Goal: Use online tool/utility: Utilize a website feature to perform a specific function

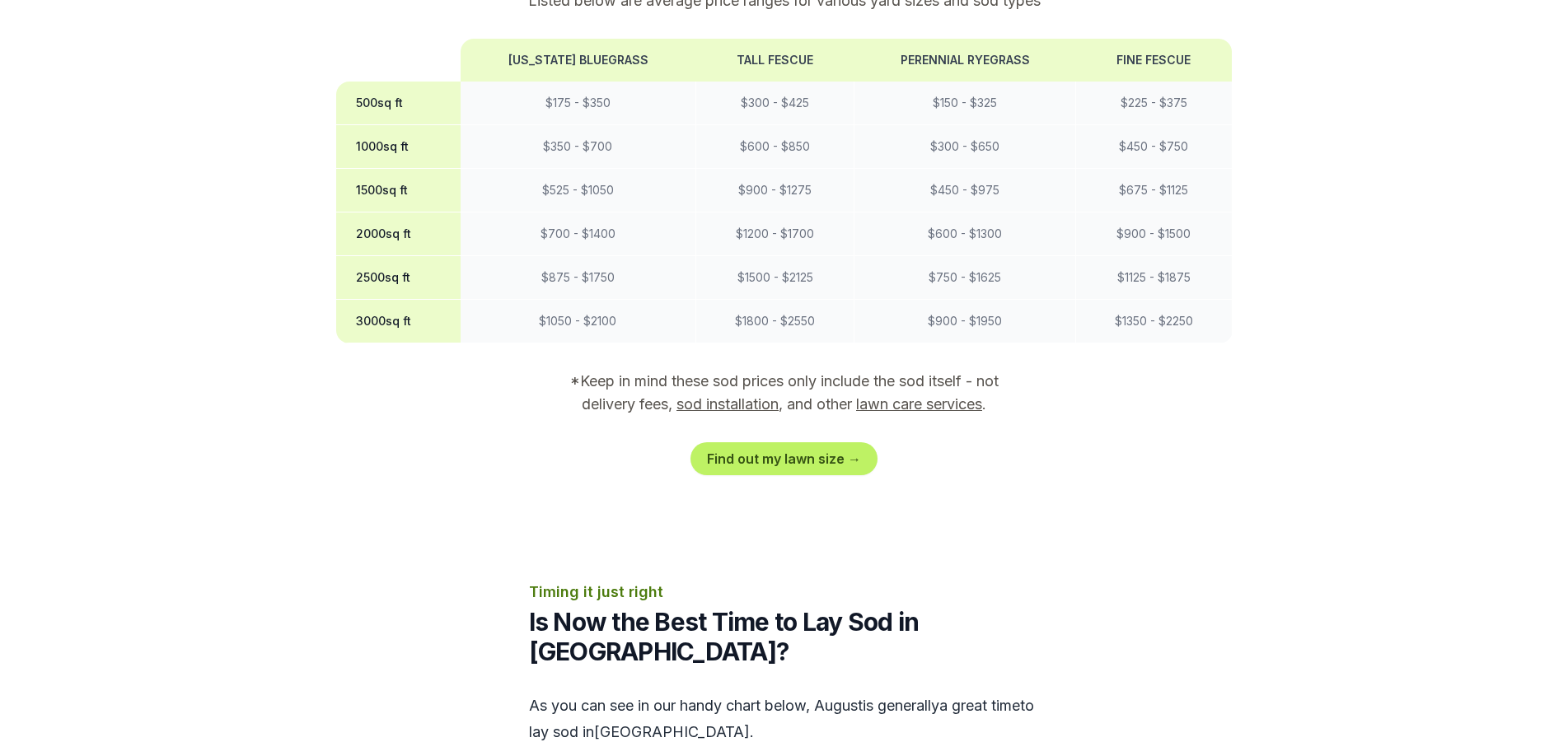
scroll to position [1565, 0]
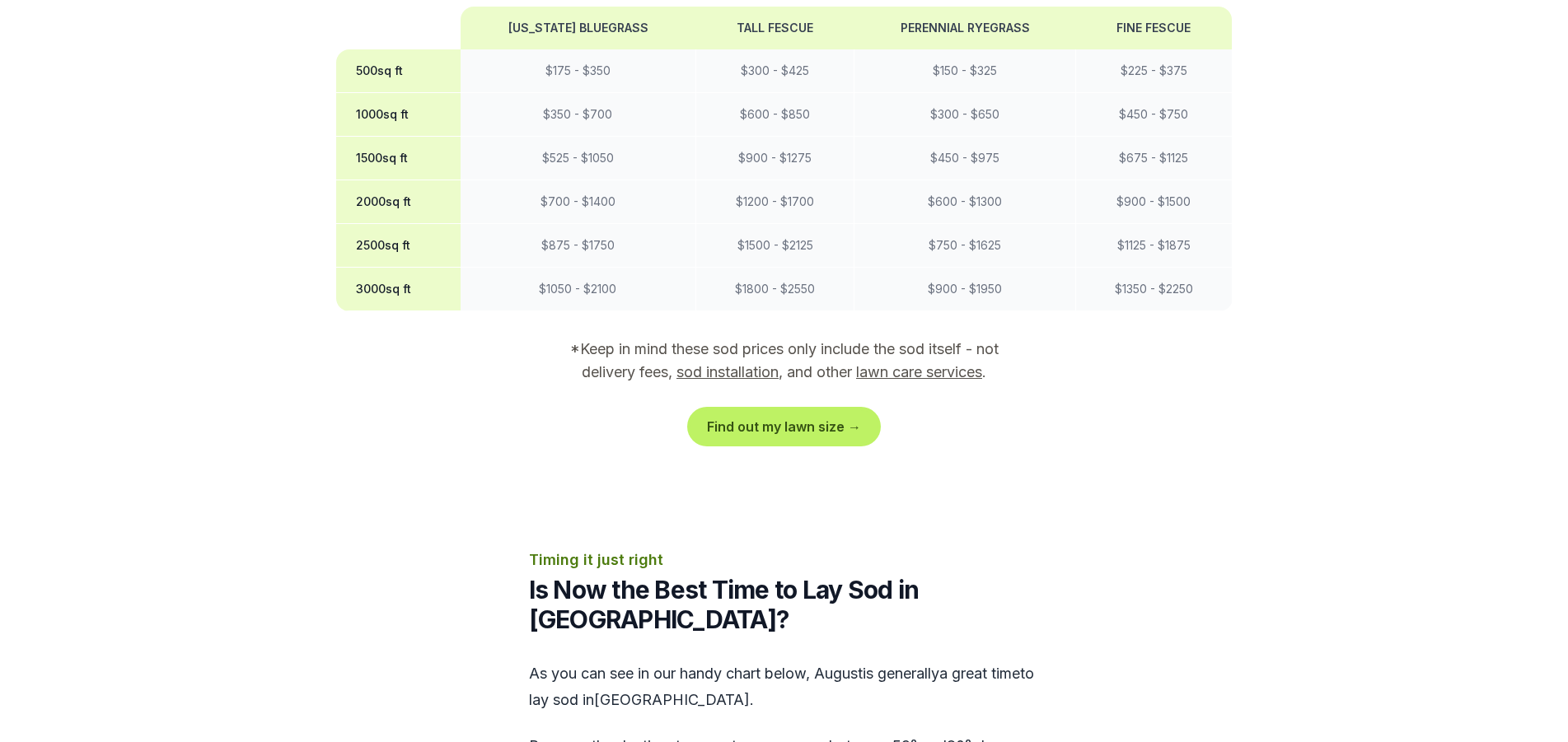
click at [751, 410] on link "Find out my lawn size →" at bounding box center [784, 427] width 187 height 33
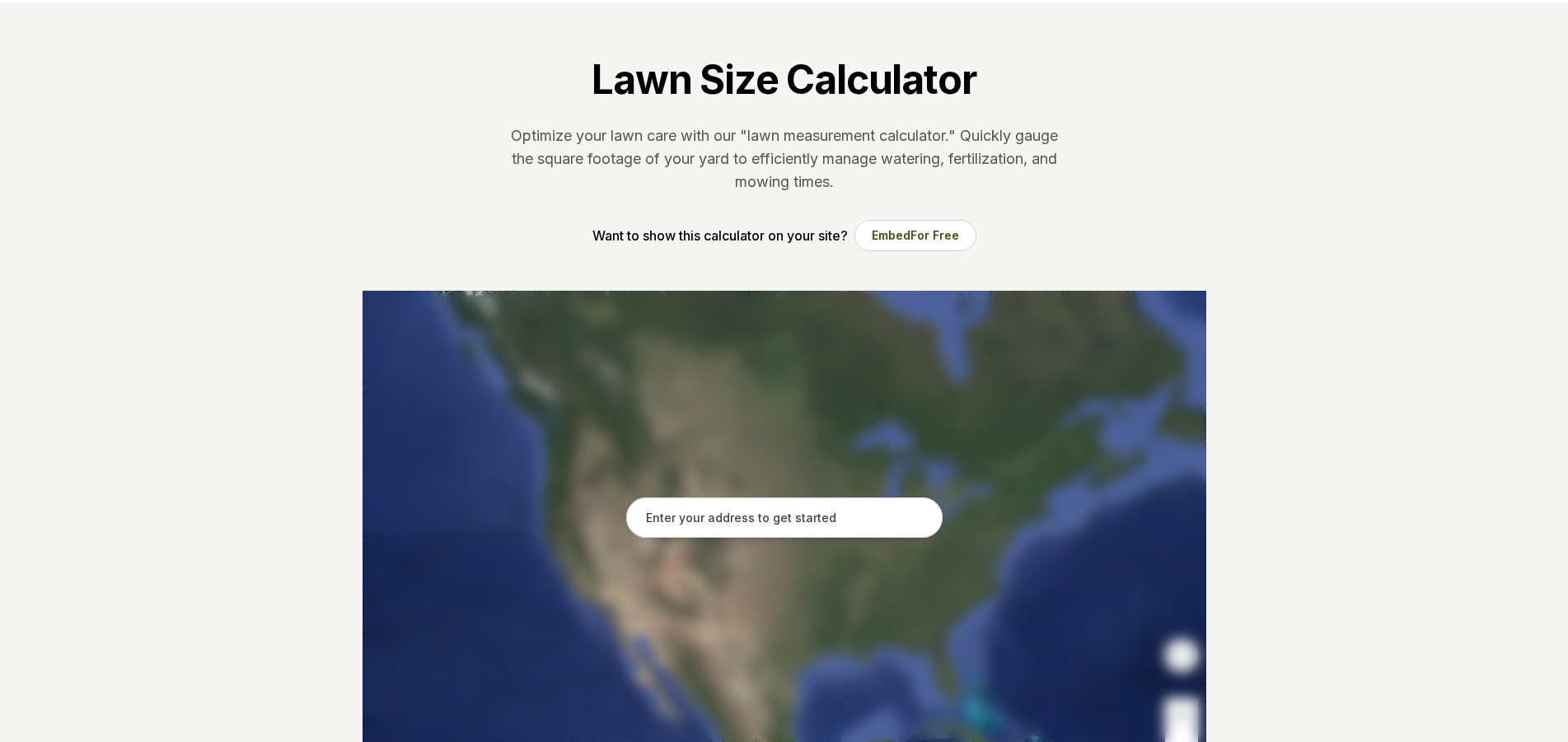
scroll to position [165, 0]
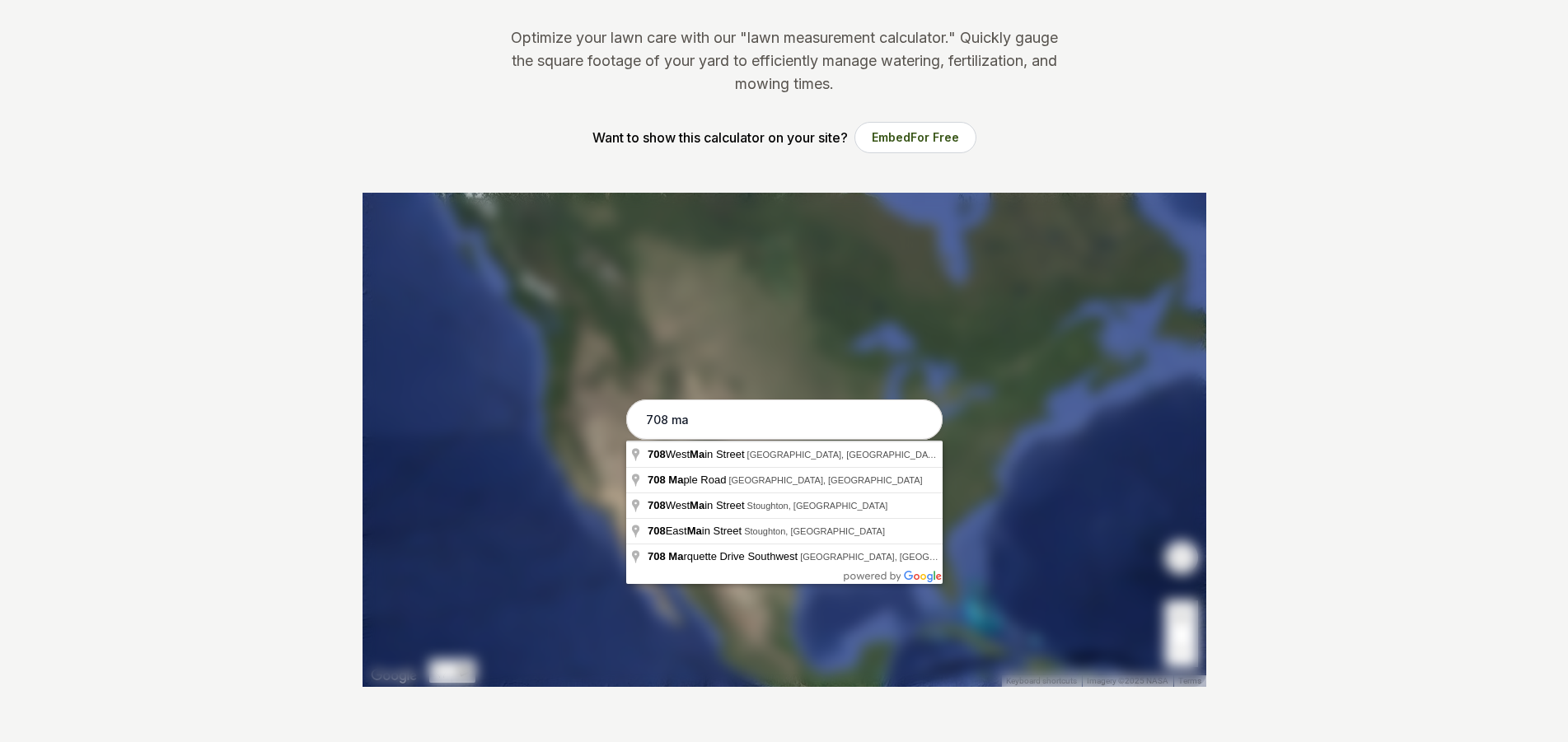
type input "[STREET_ADDRESS]"
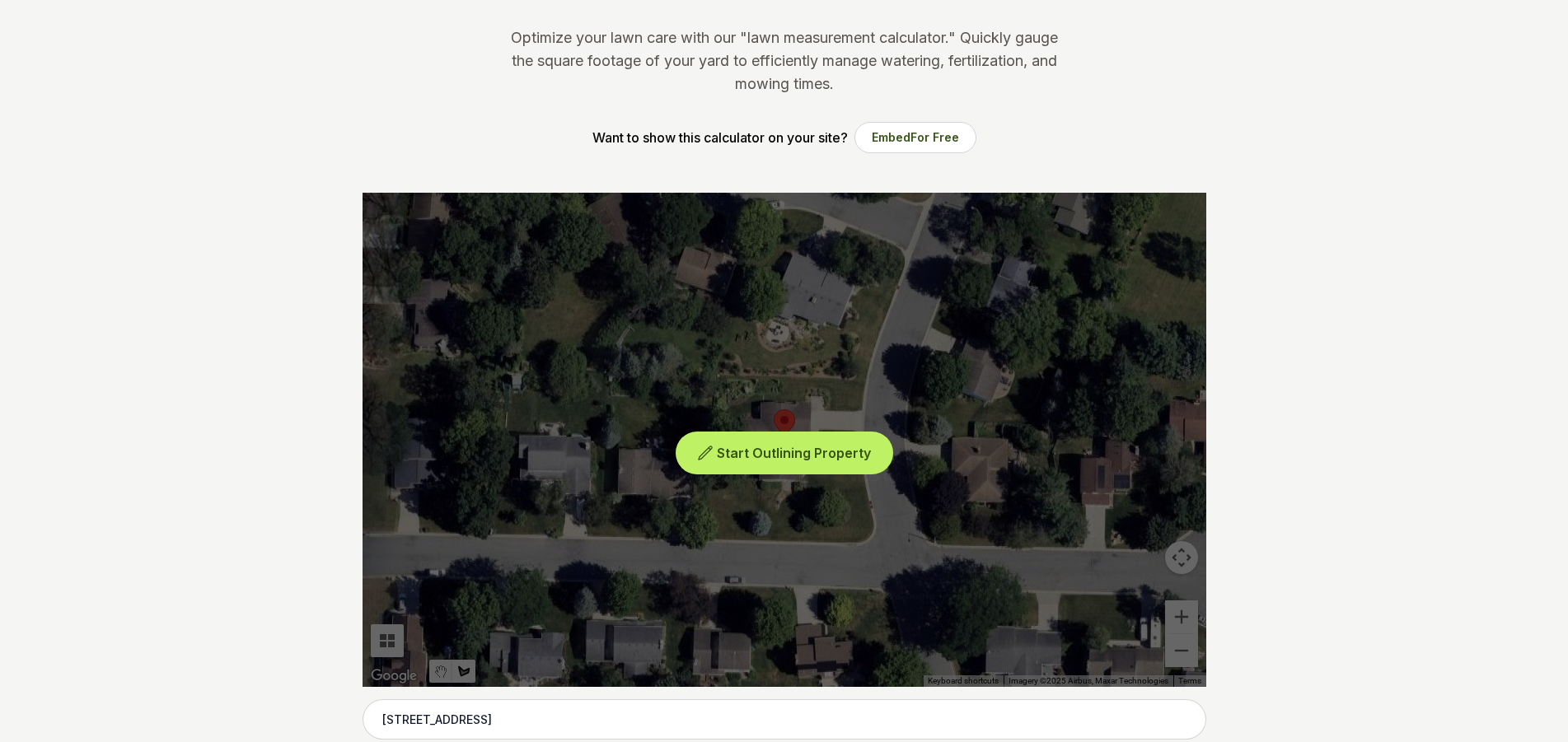
click at [755, 454] on span "Start Outlining Property" at bounding box center [794, 453] width 154 height 17
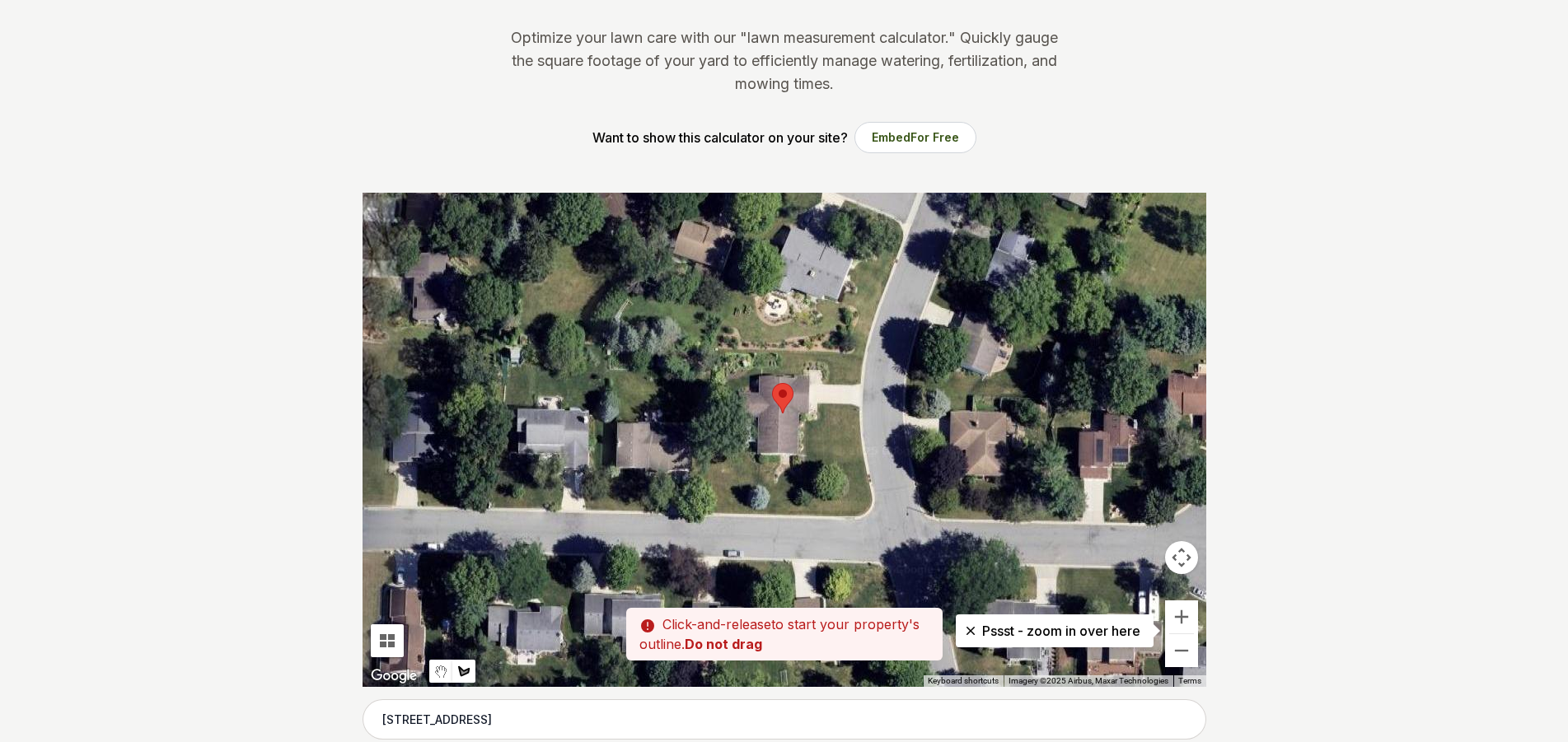
drag, startPoint x: 727, startPoint y: 378, endPoint x: 723, endPoint y: 347, distance: 31.3
click at [723, 347] on div at bounding box center [784, 439] width 843 height 494
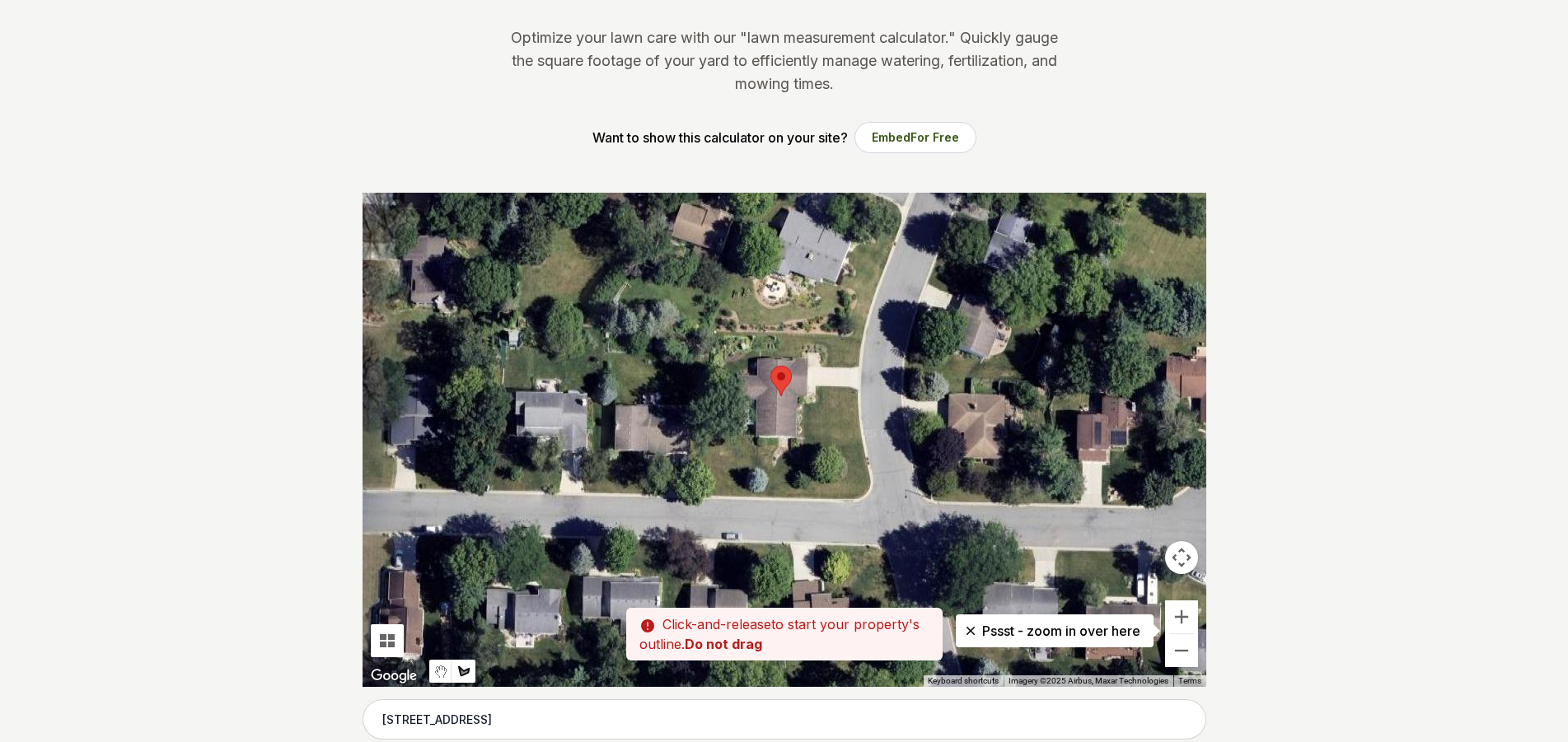
drag, startPoint x: 725, startPoint y: 351, endPoint x: 727, endPoint y: 338, distance: 13.2
click at [727, 338] on div at bounding box center [784, 439] width 843 height 494
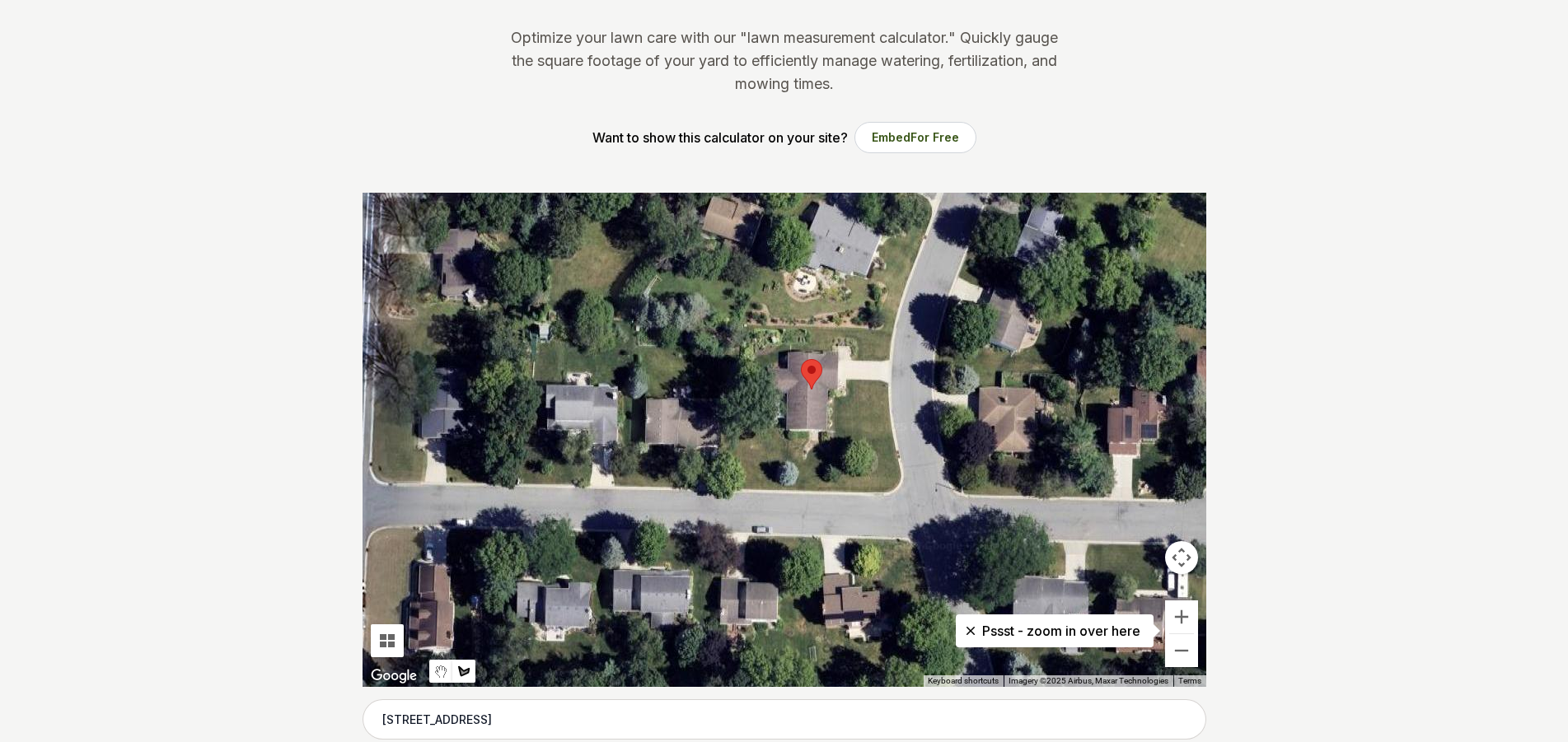
drag, startPoint x: 731, startPoint y: 344, endPoint x: 762, endPoint y: 342, distance: 31.1
click at [762, 342] on div at bounding box center [784, 439] width 843 height 494
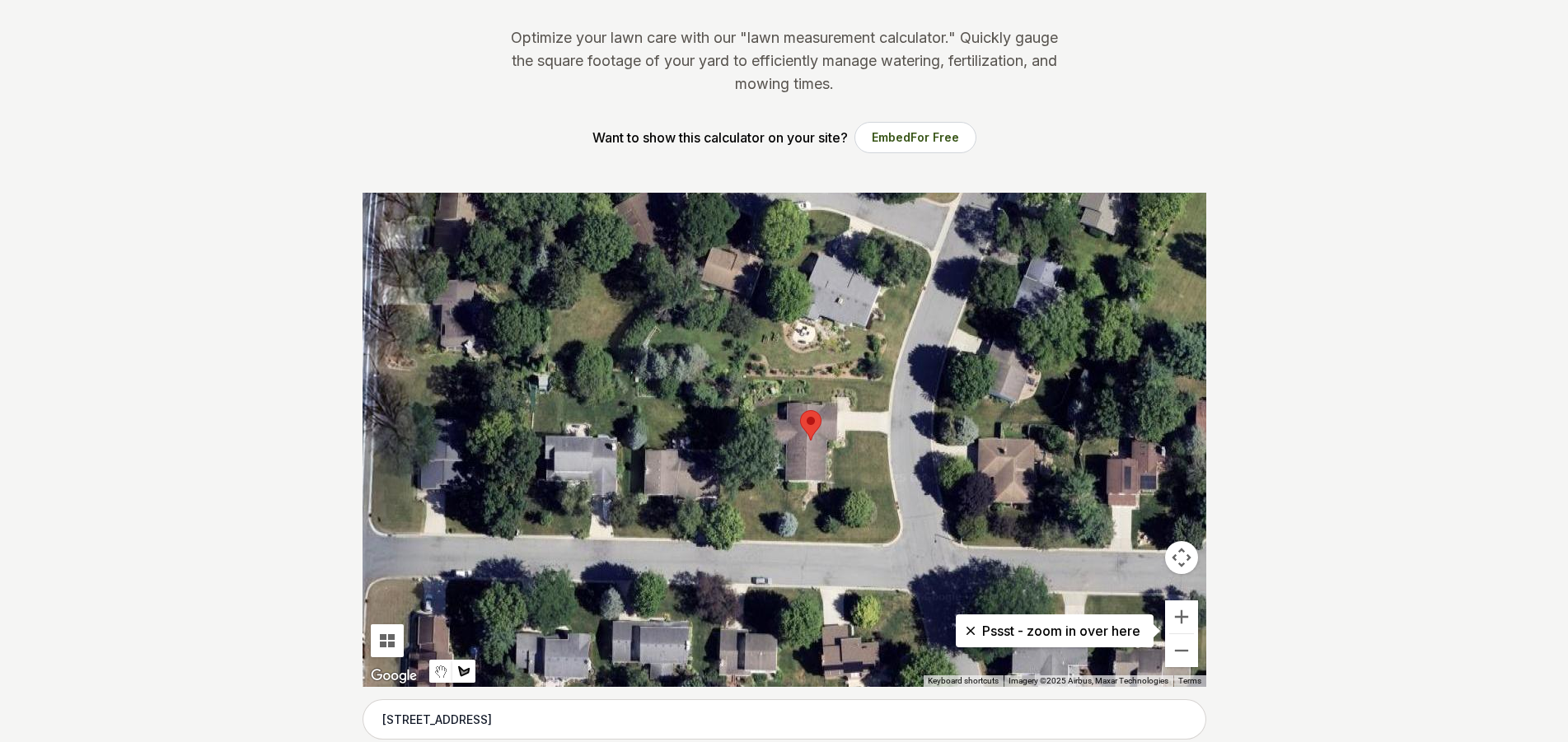
drag, startPoint x: 884, startPoint y: 334, endPoint x: 883, endPoint y: 390, distance: 56.0
click at [883, 390] on div at bounding box center [784, 439] width 843 height 494
click at [752, 383] on div at bounding box center [784, 439] width 843 height 494
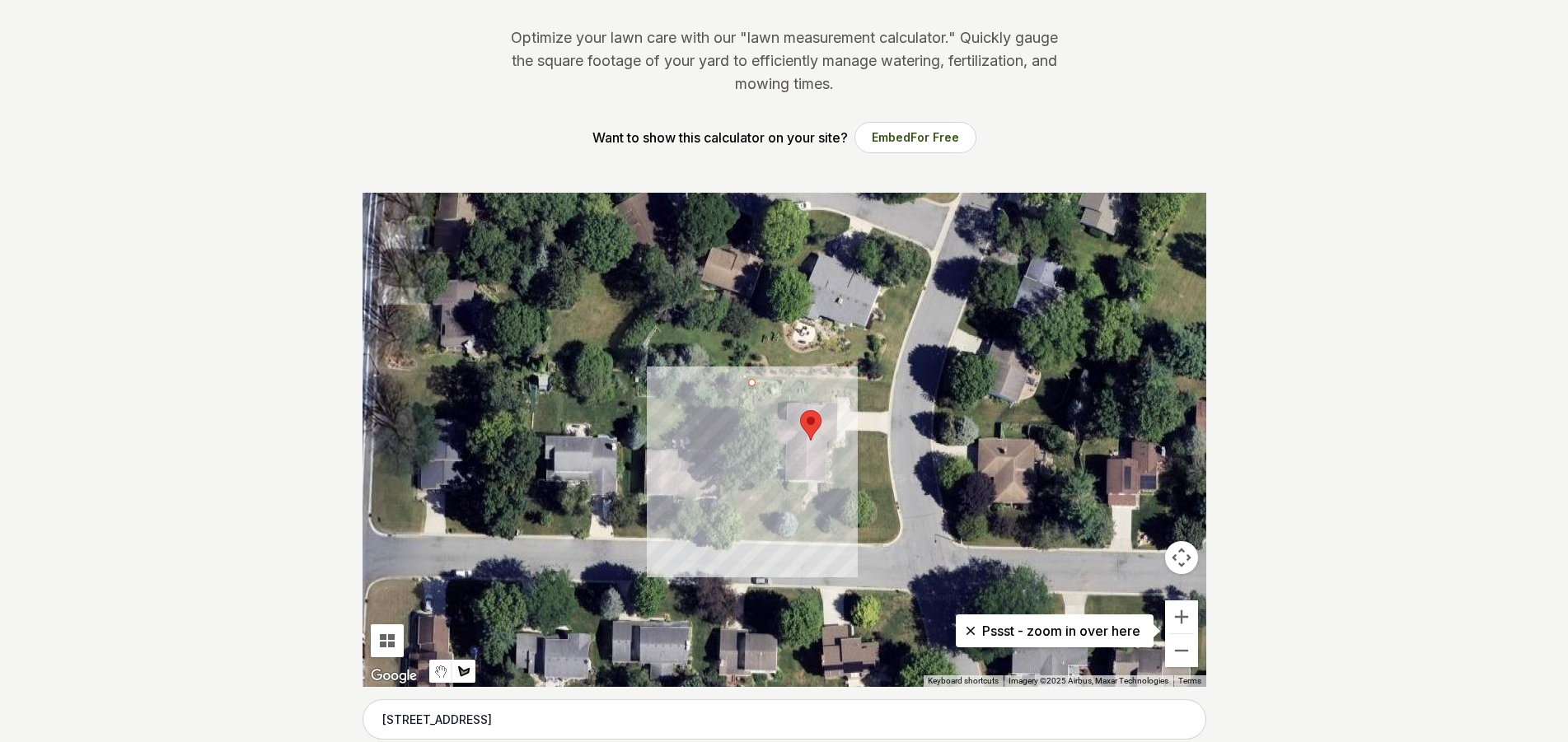
click at [787, 383] on div at bounding box center [784, 439] width 843 height 494
click at [784, 395] on div at bounding box center [784, 439] width 843 height 494
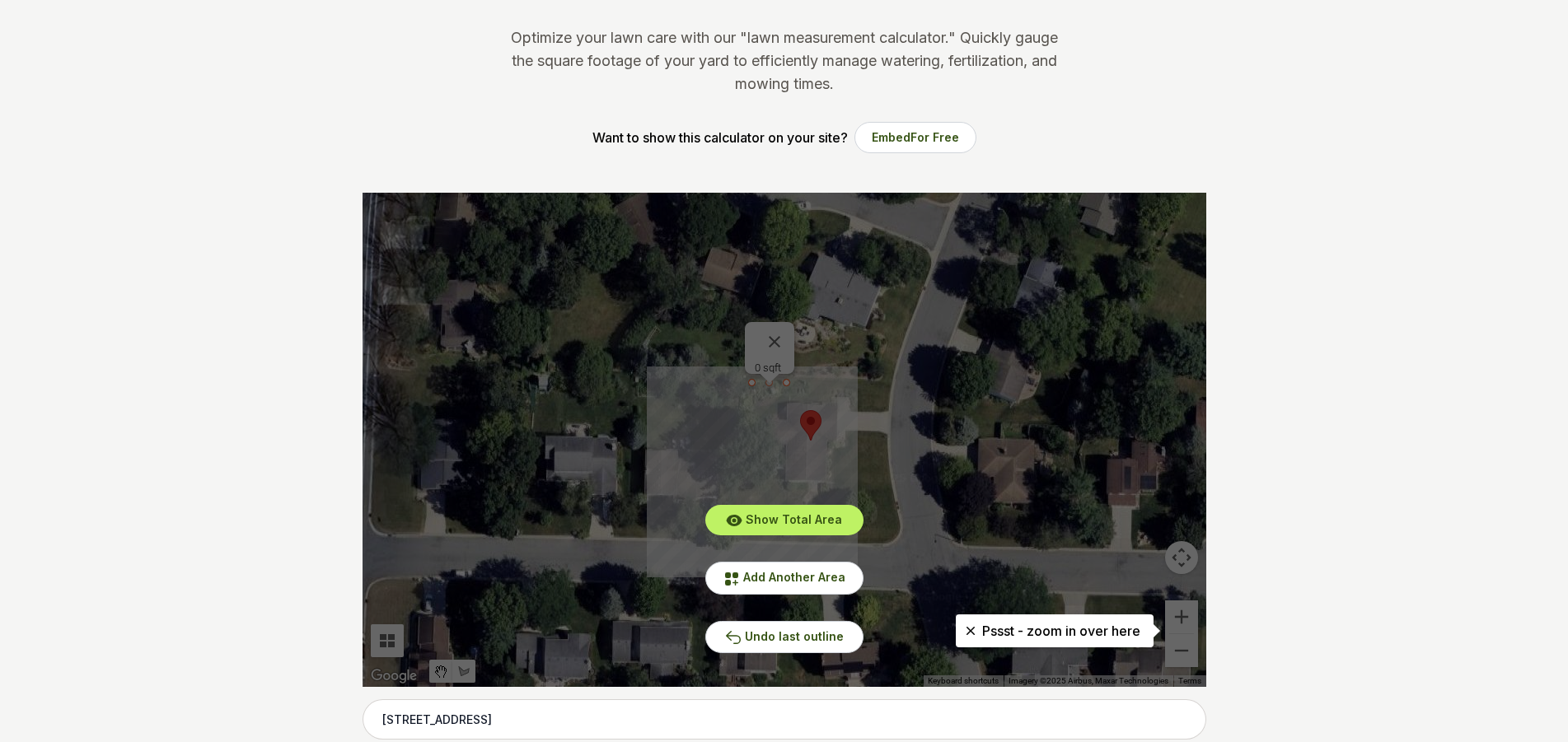
drag, startPoint x: 1384, startPoint y: 543, endPoint x: 1135, endPoint y: 531, distance: 249.3
click at [787, 637] on span "Undo last outline" at bounding box center [794, 637] width 98 height 14
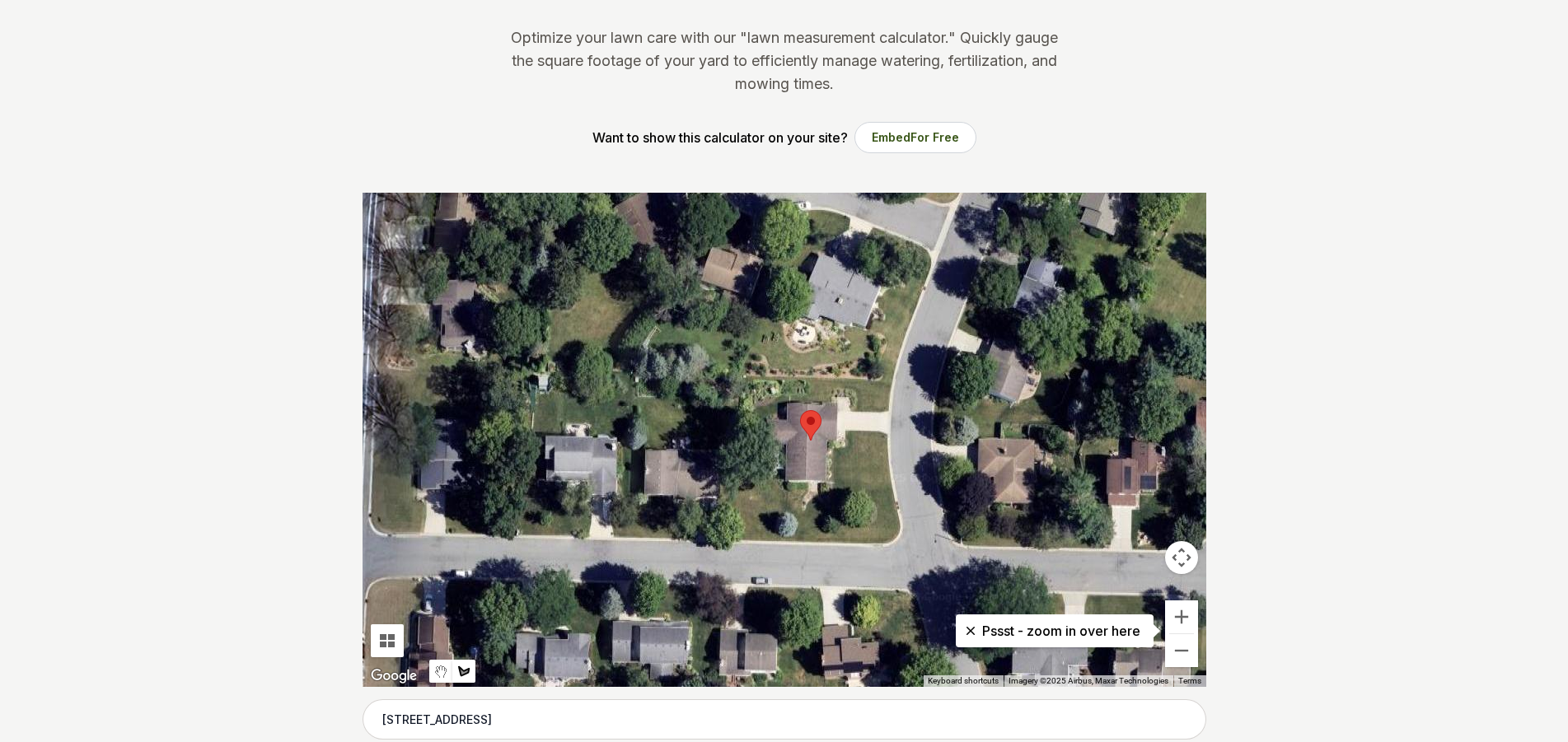
click at [755, 382] on div at bounding box center [784, 439] width 843 height 494
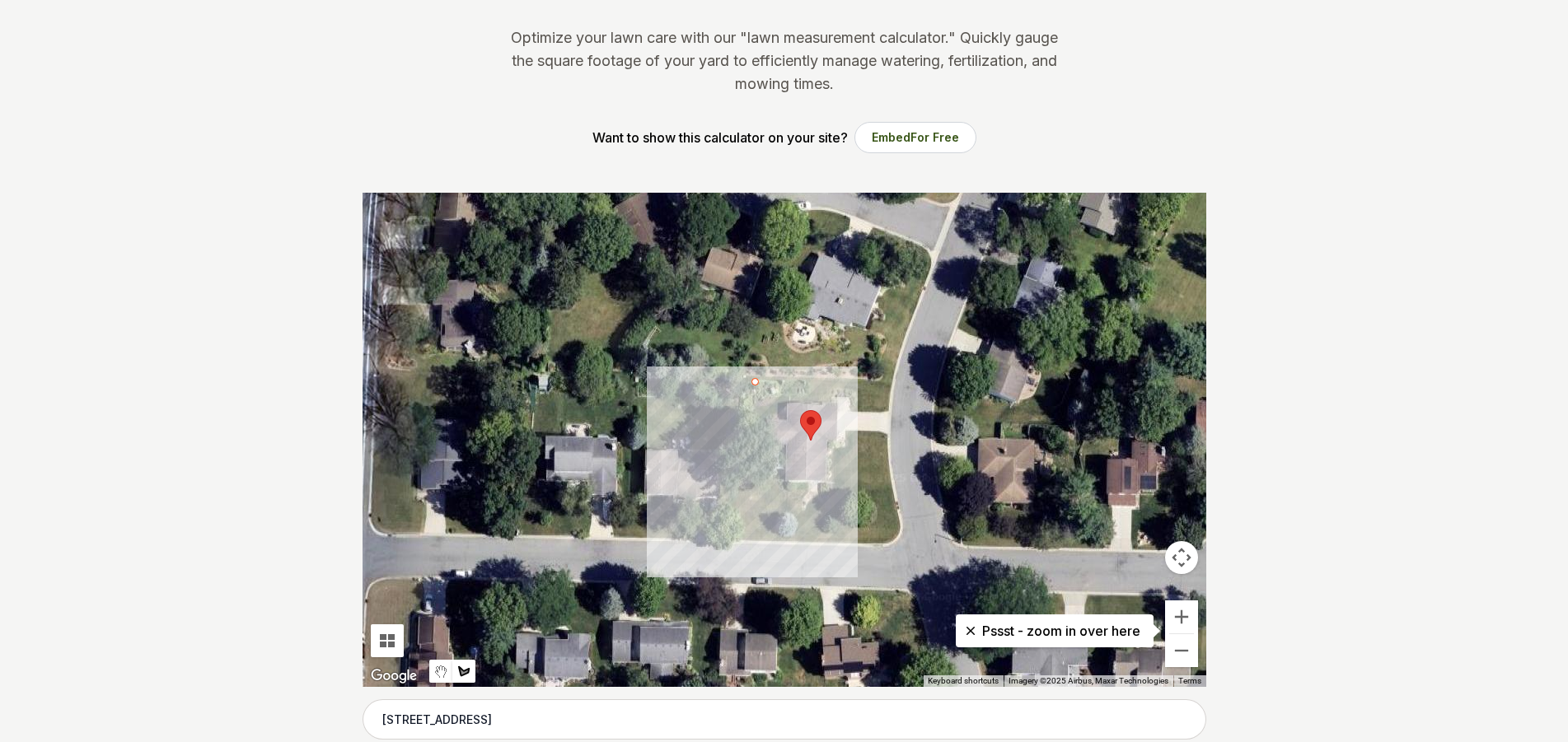
click at [754, 410] on div at bounding box center [784, 439] width 843 height 494
click at [781, 391] on div at bounding box center [784, 439] width 843 height 494
click at [756, 377] on div at bounding box center [784, 439] width 843 height 494
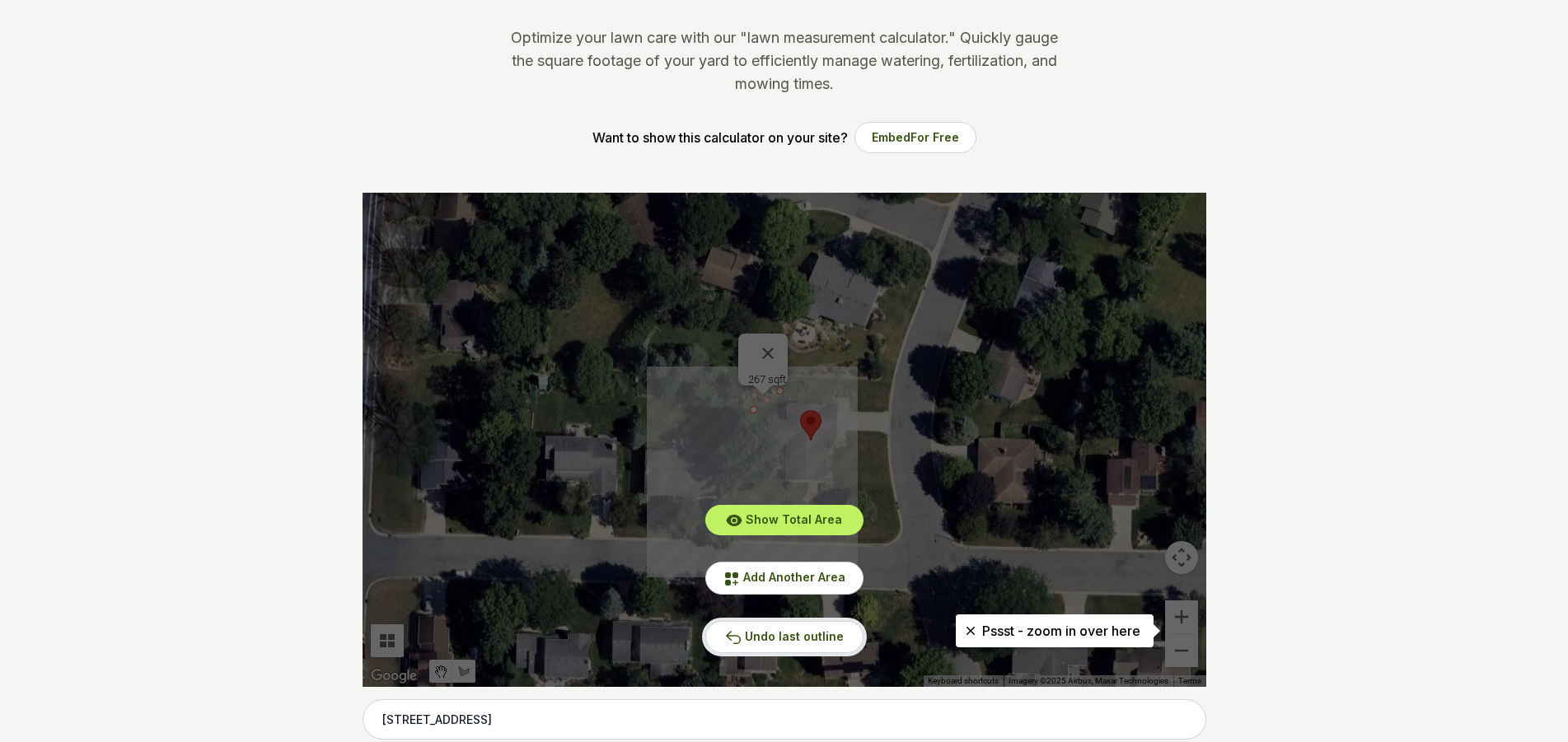
click at [793, 638] on span "Undo last outline" at bounding box center [794, 637] width 98 height 14
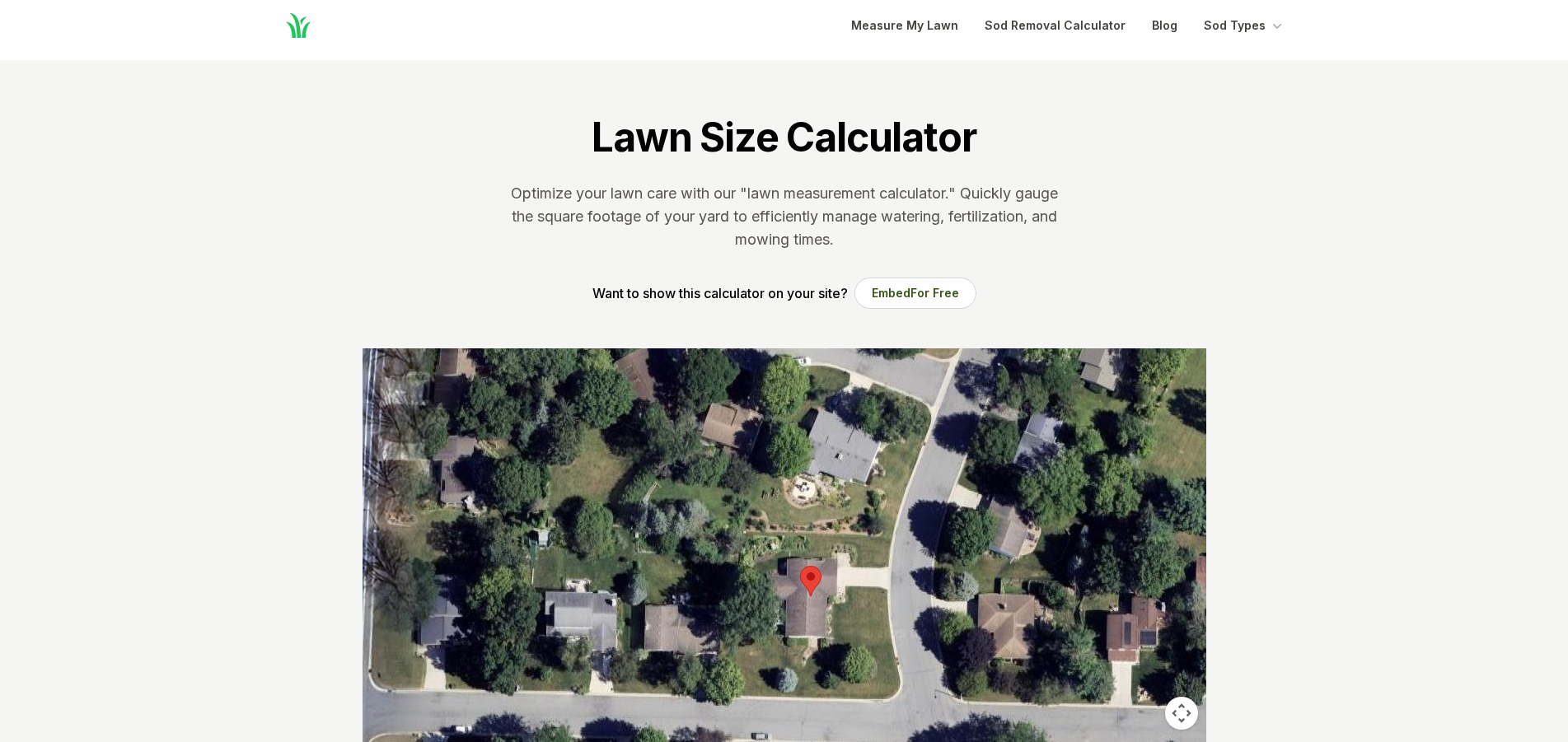
scroll to position [0, 0]
